Goal: Find specific page/section: Find specific page/section

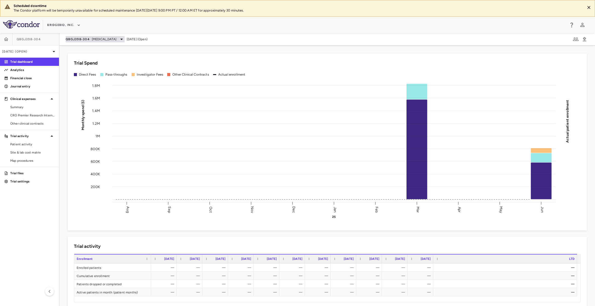
click at [90, 38] on div "QBGJ398-304 [MEDICAL_DATA]" at bounding box center [95, 39] width 59 height 6
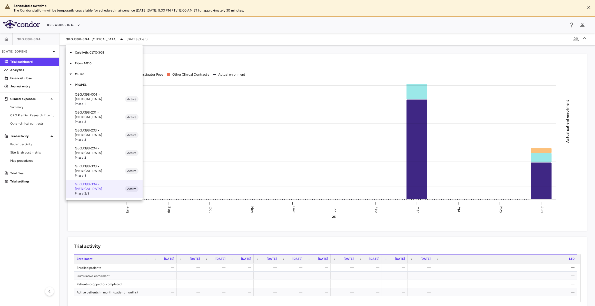
click at [92, 66] on div "Eidos AG10" at bounding box center [104, 63] width 77 height 11
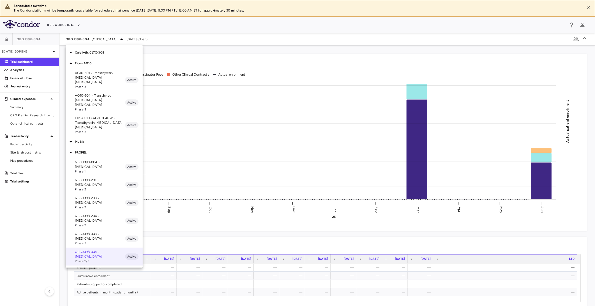
click at [105, 116] on p "EDSAG103-AG10304PW • Transthyretin [MEDICAL_DATA] [MEDICAL_DATA]" at bounding box center [100, 123] width 50 height 14
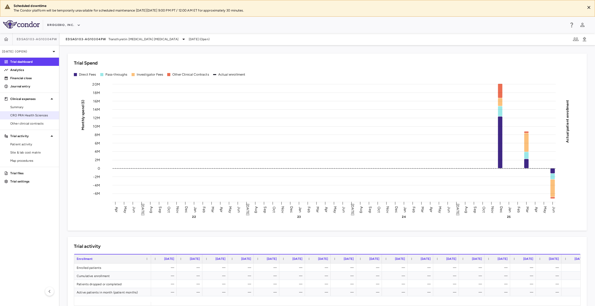
click at [48, 114] on span "CRO PRA Health Sciences" at bounding box center [32, 115] width 45 height 5
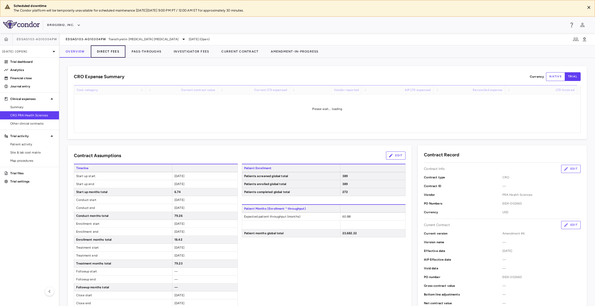
click at [111, 51] on button "Direct Fees" at bounding box center [108, 51] width 35 height 12
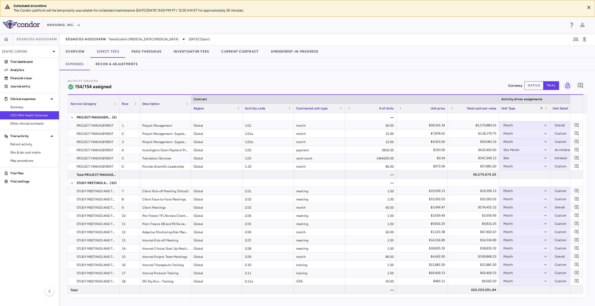
click at [140, 74] on div "Activity Drivers 154/154 assigned Currency native trial 0 Service Category Drag…" at bounding box center [326, 188] width 535 height 236
